Goal: Task Accomplishment & Management: Manage account settings

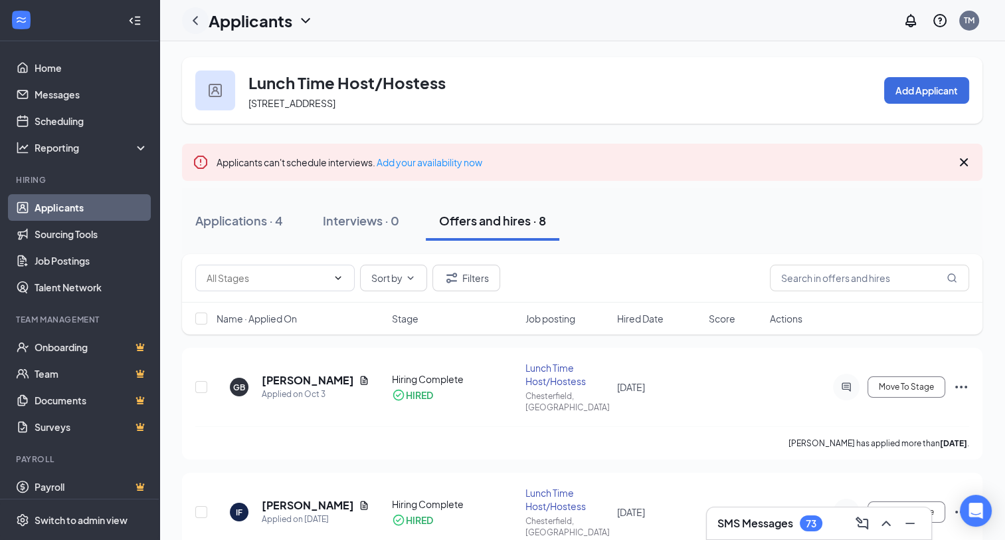
click at [197, 17] on icon "ChevronLeft" at bounding box center [195, 20] width 5 height 9
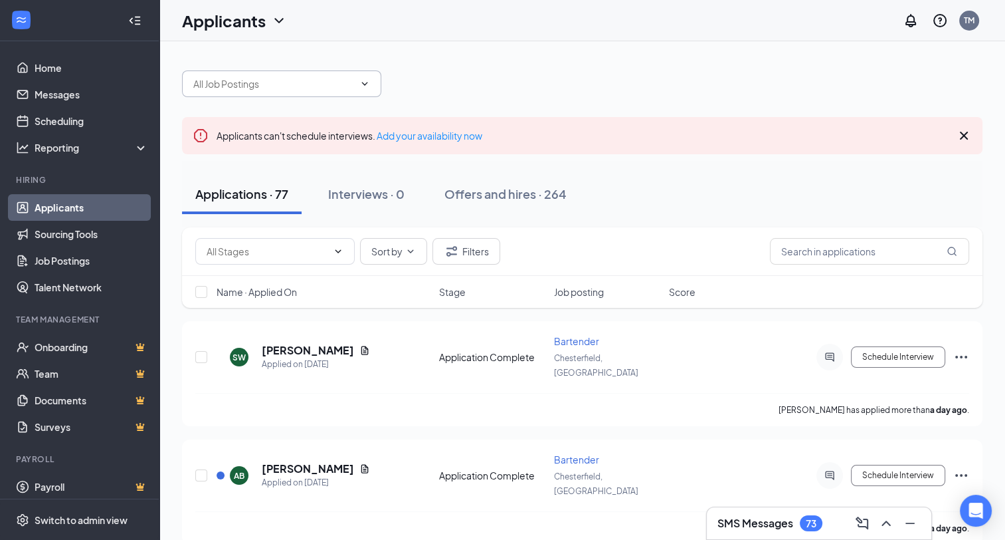
click at [370, 80] on span at bounding box center [281, 83] width 199 height 27
click at [365, 81] on icon "ChevronDown" at bounding box center [365, 83] width 11 height 11
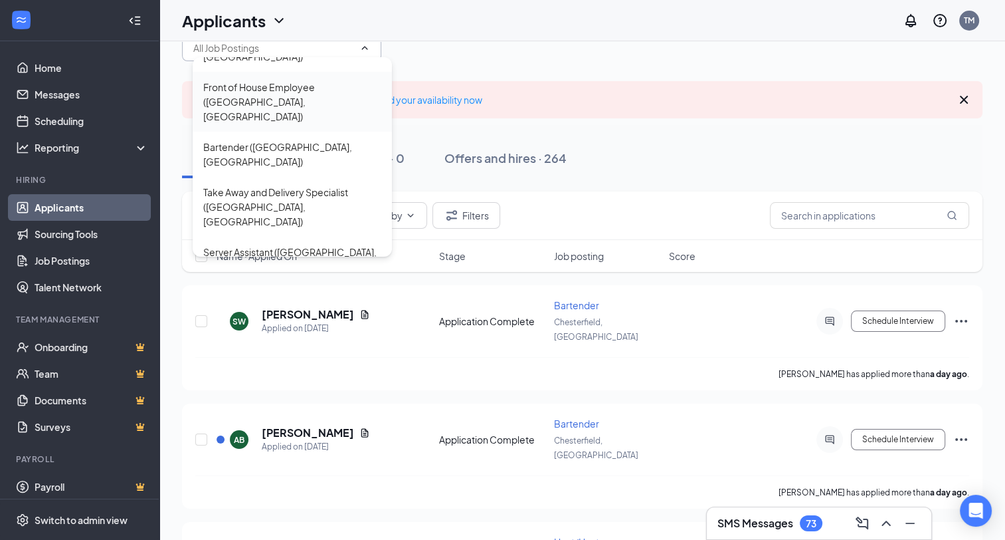
scroll to position [66, 0]
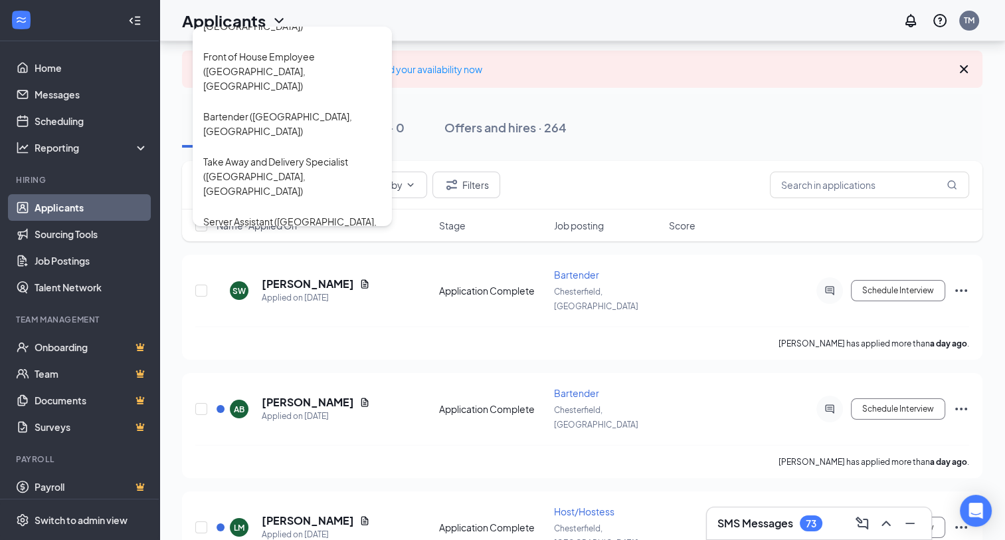
click at [241, 364] on div "Host/Hostess ([GEOGRAPHIC_DATA], [GEOGRAPHIC_DATA])" at bounding box center [292, 378] width 178 height 29
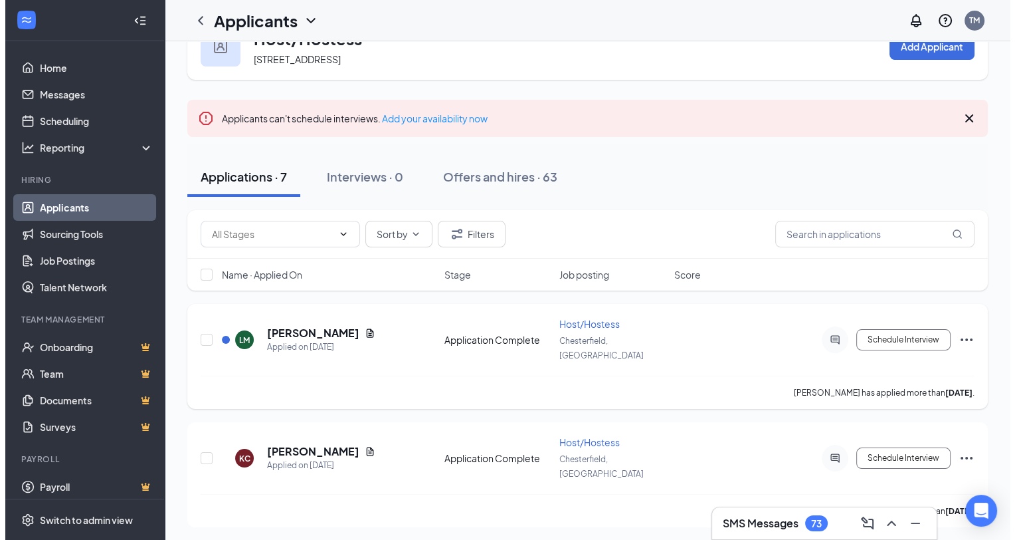
scroll to position [133, 0]
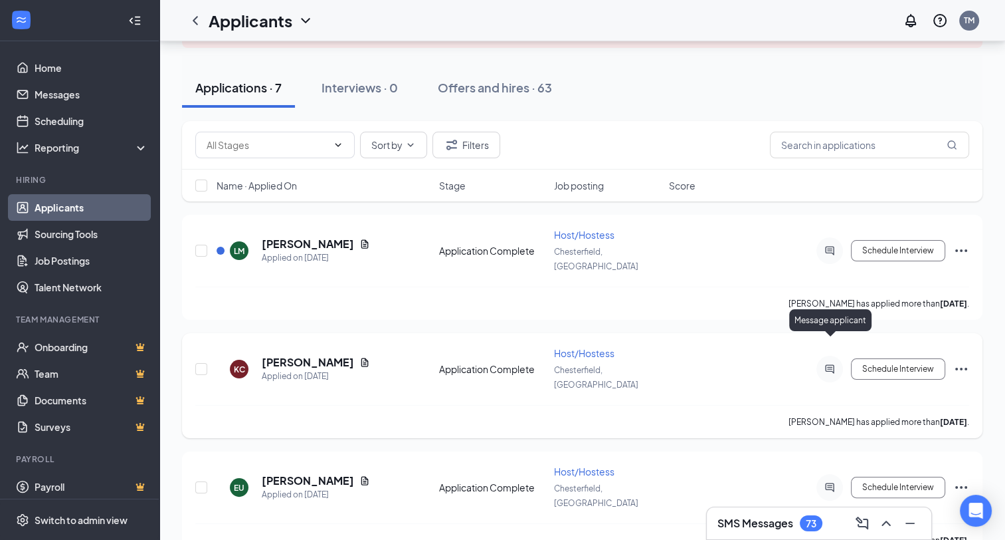
click at [837, 363] on icon "ActiveChat" at bounding box center [830, 368] width 16 height 11
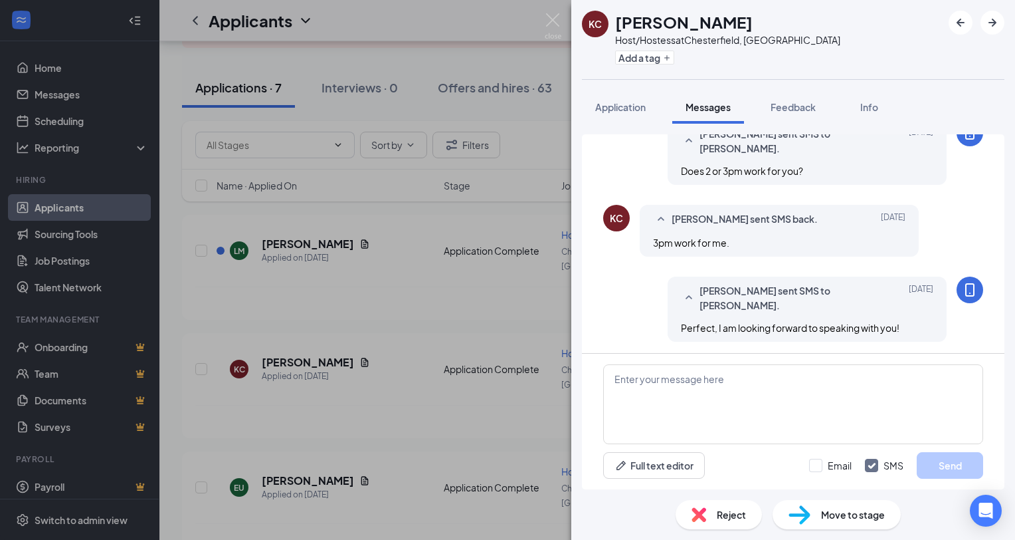
scroll to position [484, 0]
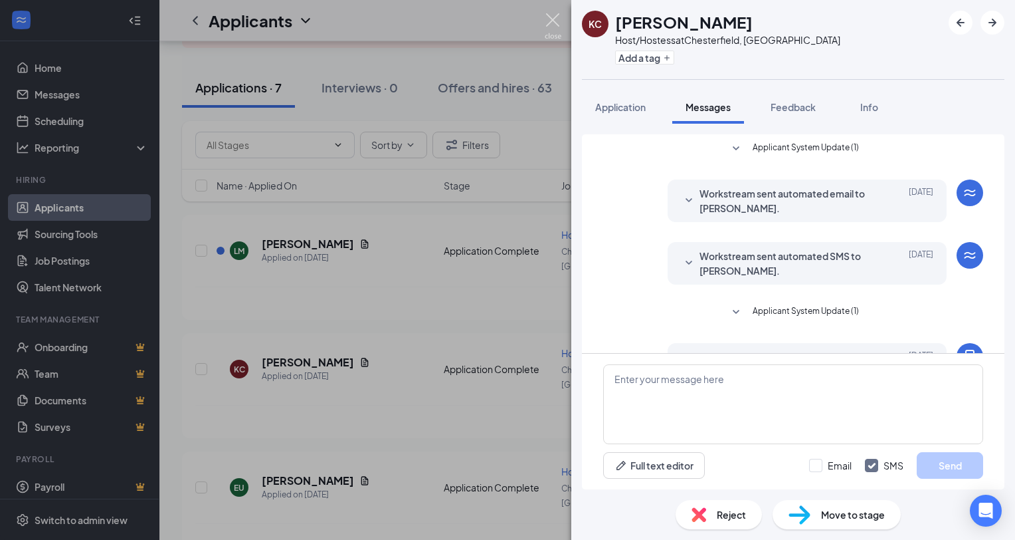
click at [546, 16] on img at bounding box center [553, 26] width 17 height 26
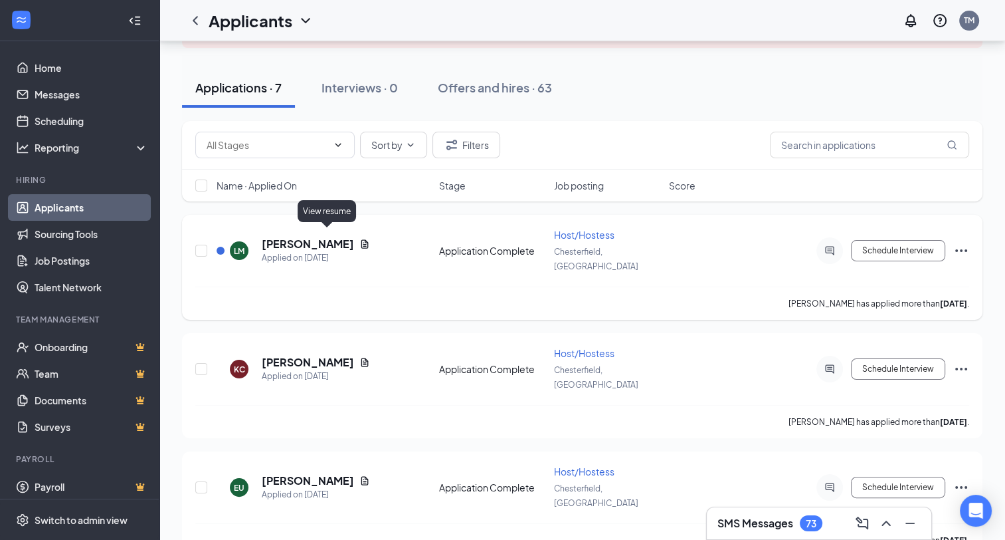
click at [360, 239] on icon "Document" at bounding box center [365, 244] width 11 height 11
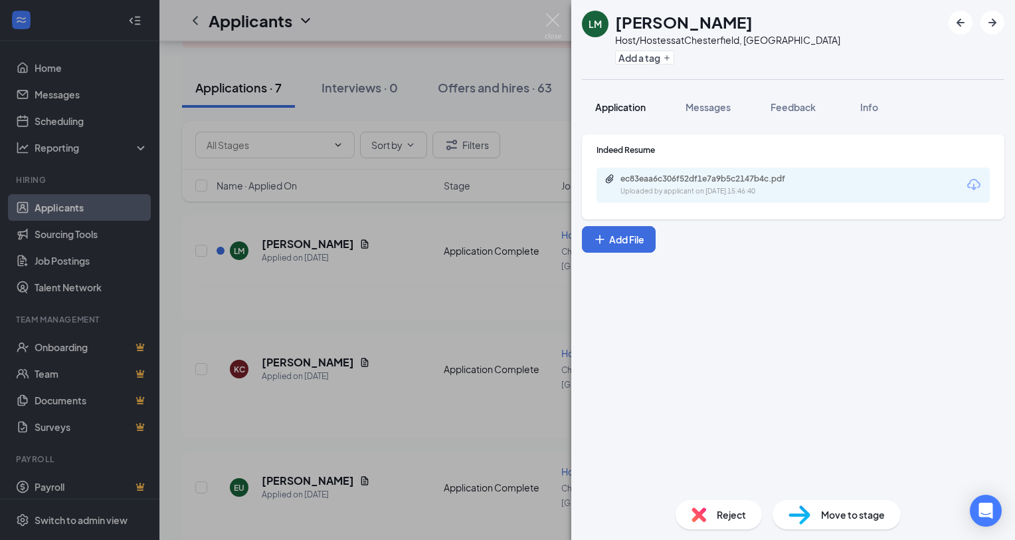
click at [615, 102] on span "Application" at bounding box center [620, 107] width 51 height 12
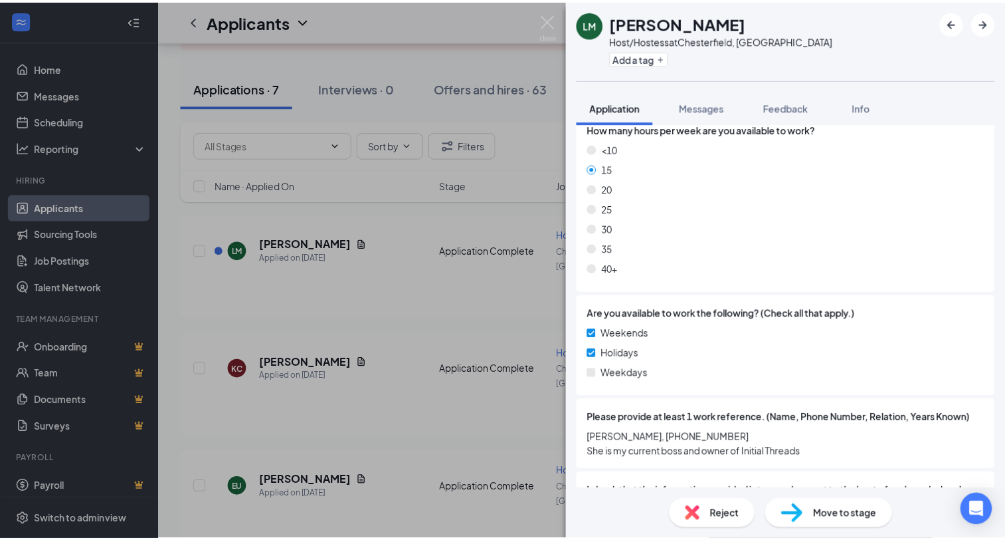
scroll to position [928, 0]
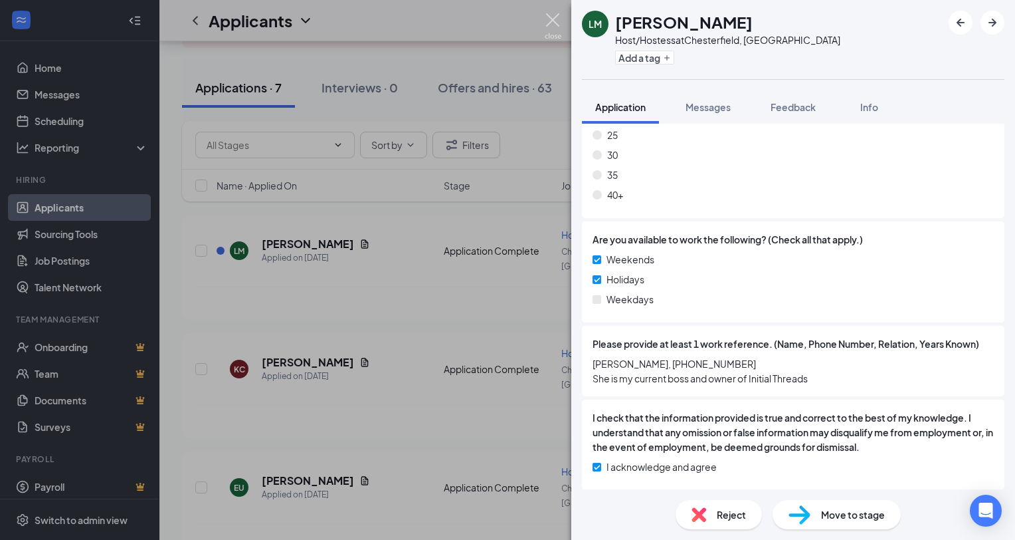
click at [551, 20] on img at bounding box center [553, 26] width 17 height 26
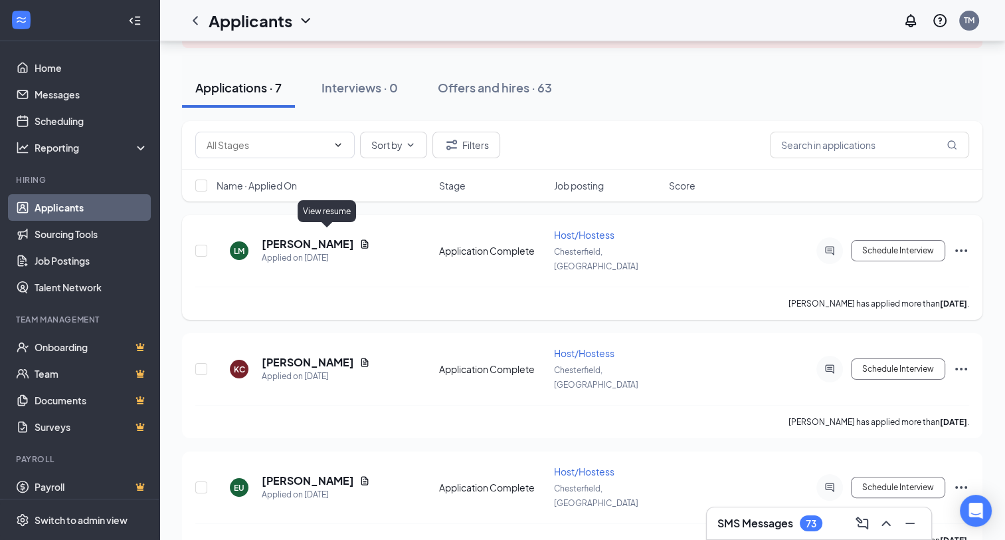
click at [361, 239] on icon "Document" at bounding box center [364, 243] width 7 height 9
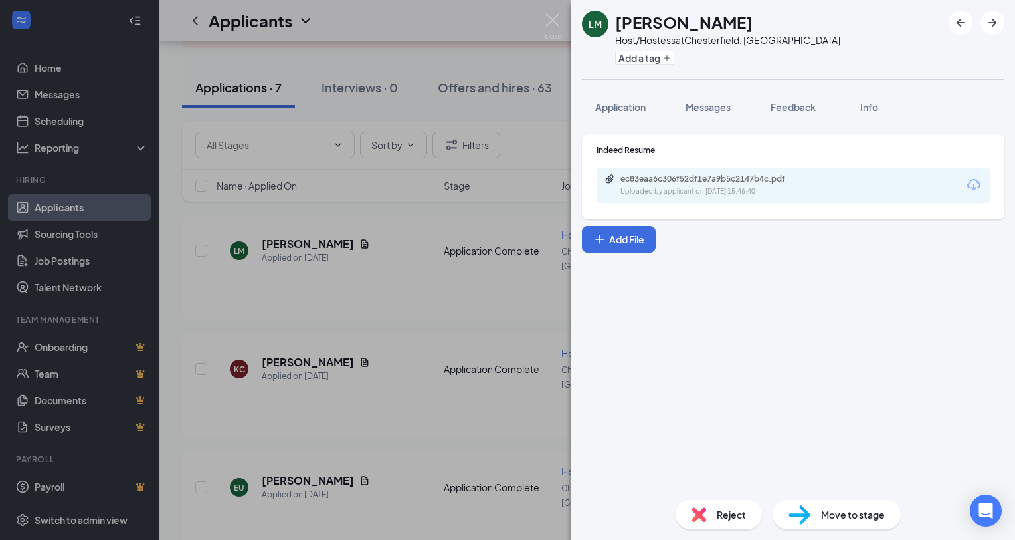
click at [978, 183] on icon "Download" at bounding box center [974, 185] width 16 height 16
click at [550, 21] on img at bounding box center [553, 26] width 17 height 26
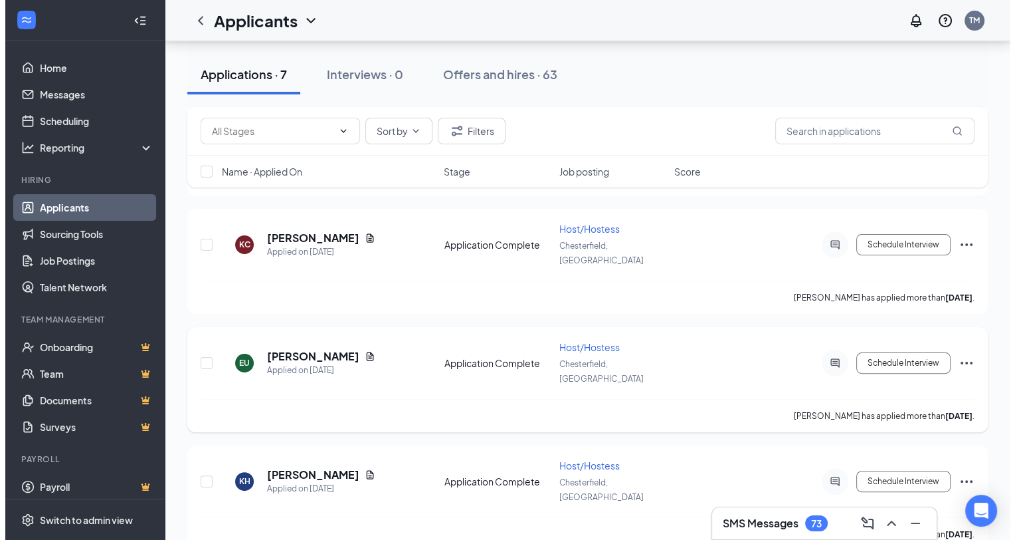
scroll to position [266, 0]
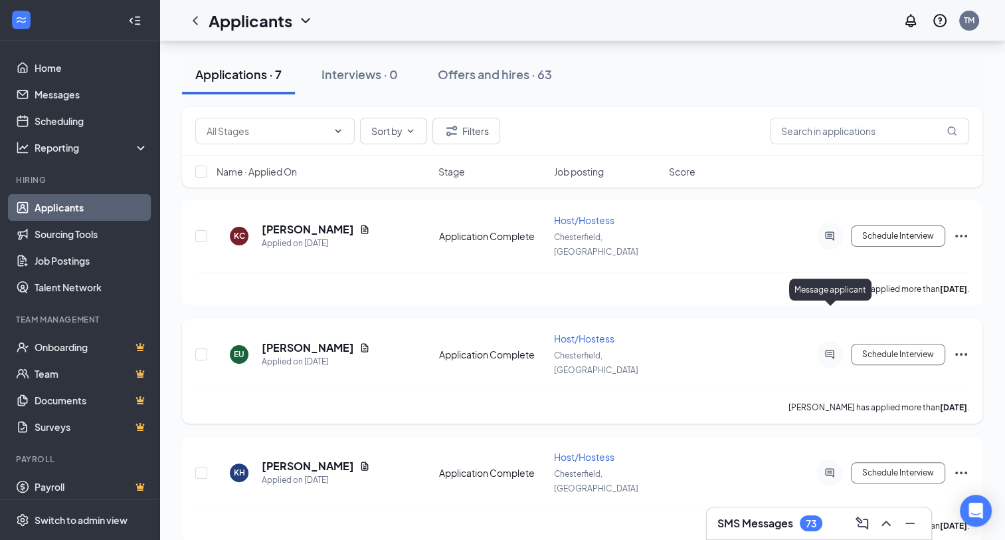
click at [835, 349] on icon "ActiveChat" at bounding box center [830, 354] width 16 height 11
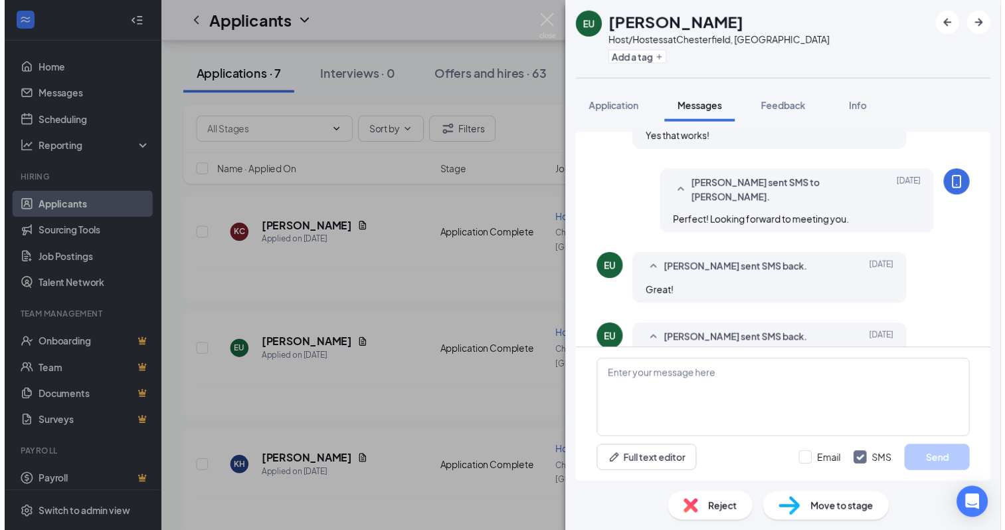
scroll to position [690, 0]
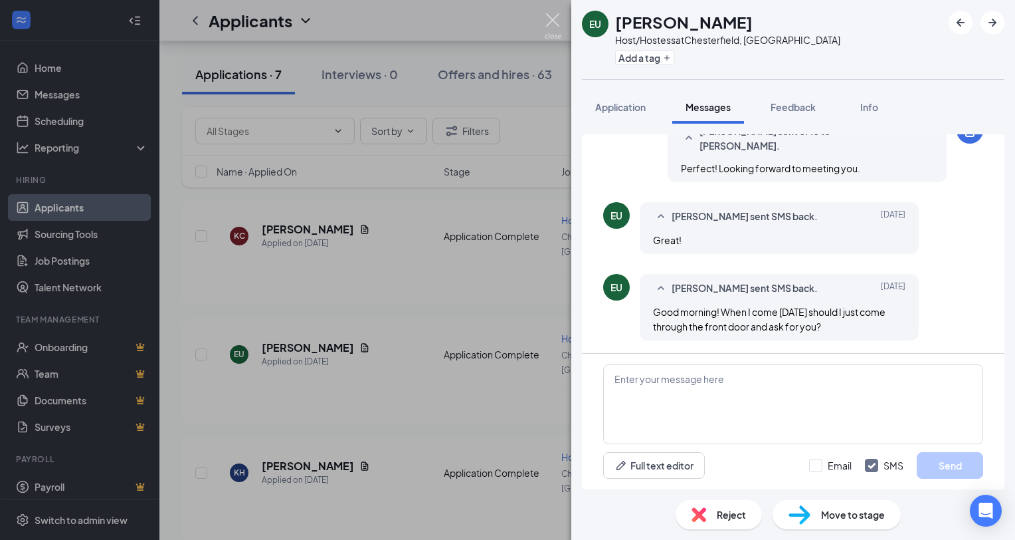
click at [555, 16] on img at bounding box center [553, 26] width 17 height 26
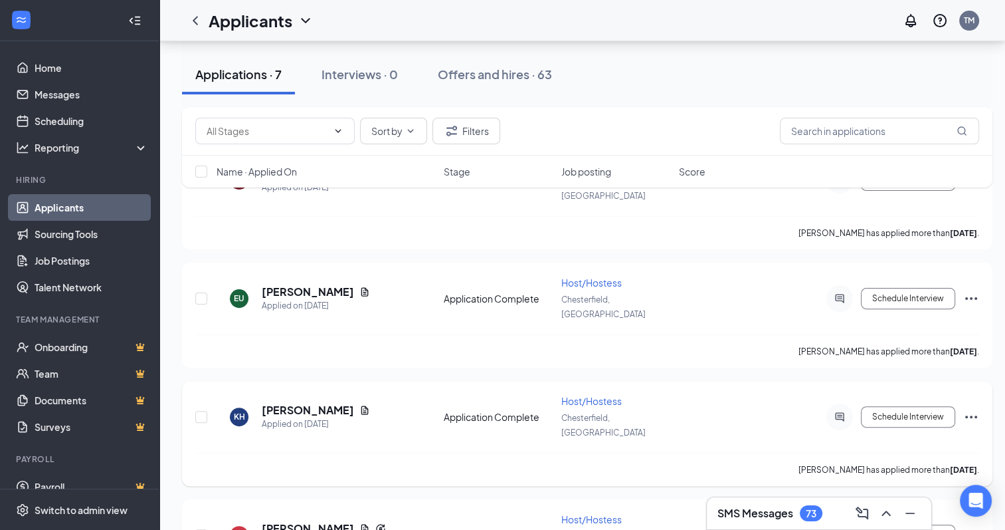
scroll to position [399, 0]
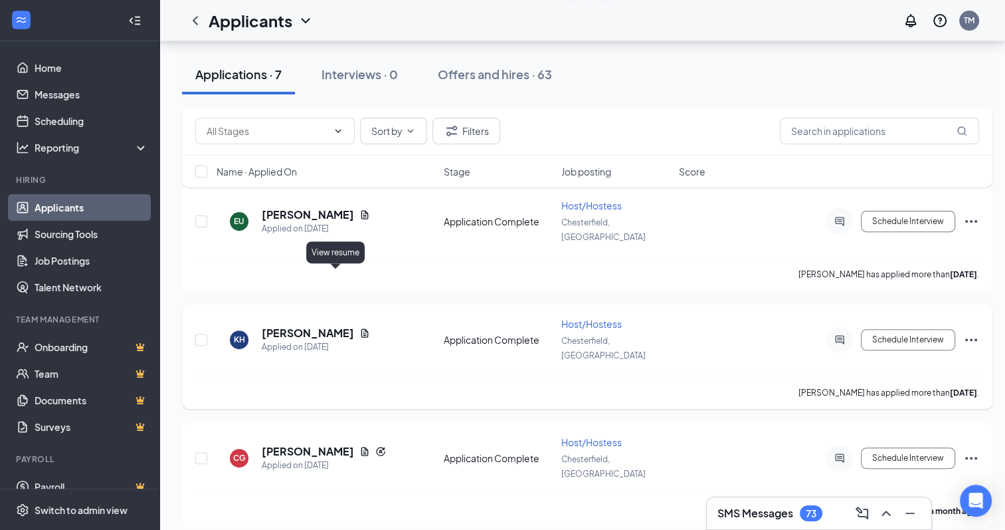
click at [361, 328] on icon "Document" at bounding box center [364, 332] width 7 height 9
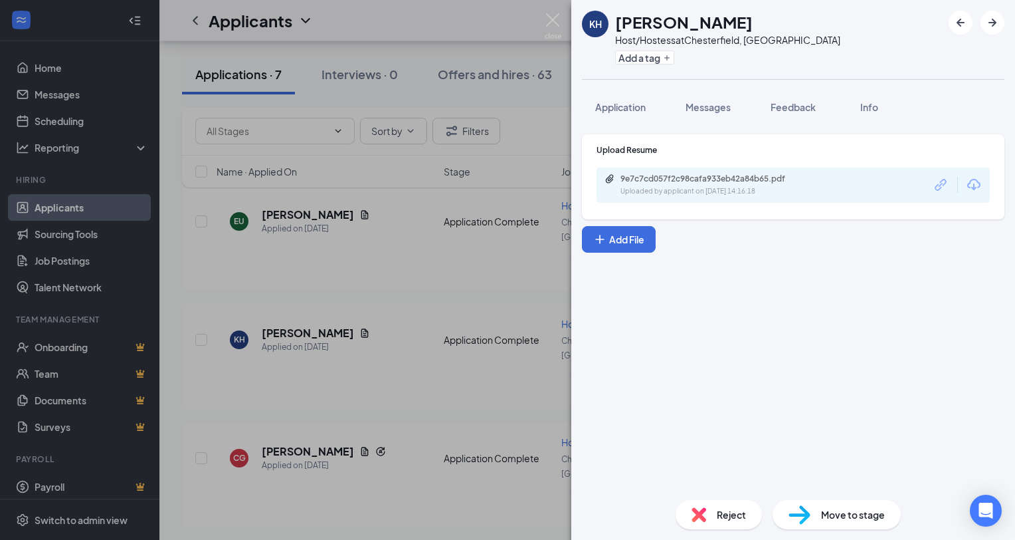
click at [978, 186] on icon "Download" at bounding box center [974, 185] width 16 height 16
click at [556, 20] on img at bounding box center [553, 26] width 17 height 26
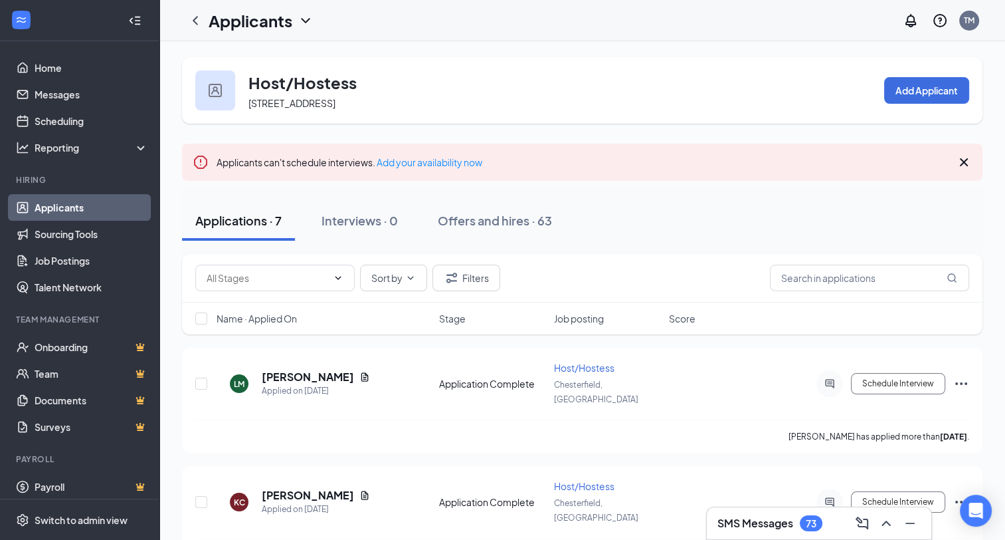
drag, startPoint x: 194, startPoint y: 21, endPoint x: 194, endPoint y: 34, distance: 13.3
click at [194, 21] on icon "ChevronLeft" at bounding box center [195, 20] width 5 height 9
